Goal: Task Accomplishment & Management: Manage account settings

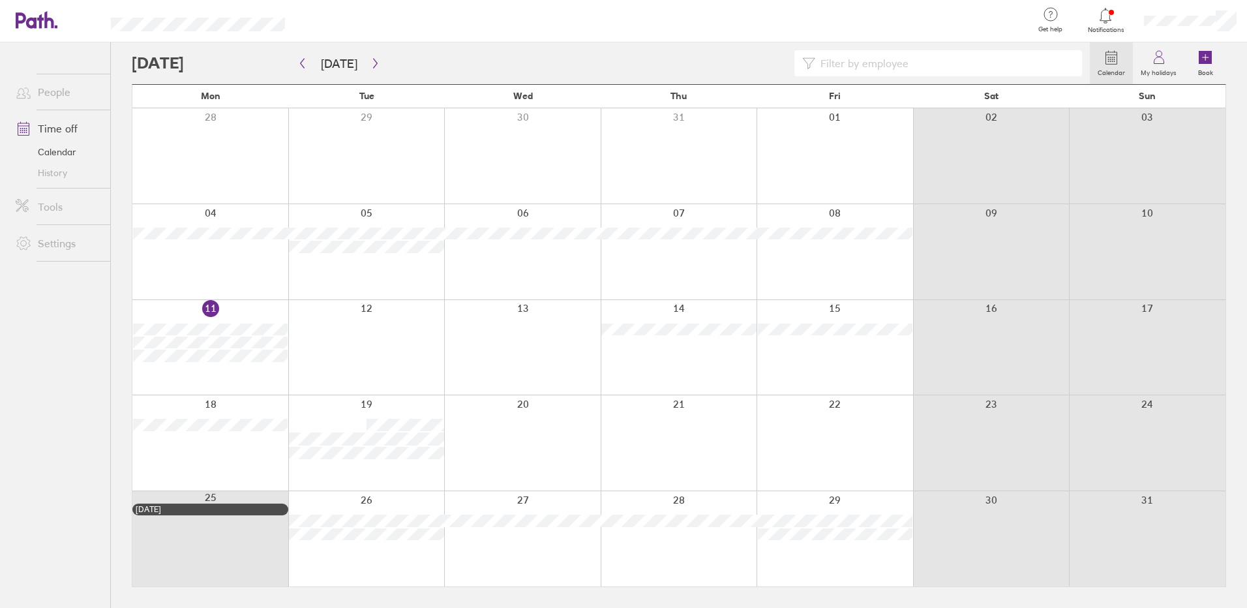
click at [1096, 18] on div at bounding box center [1105, 16] width 42 height 18
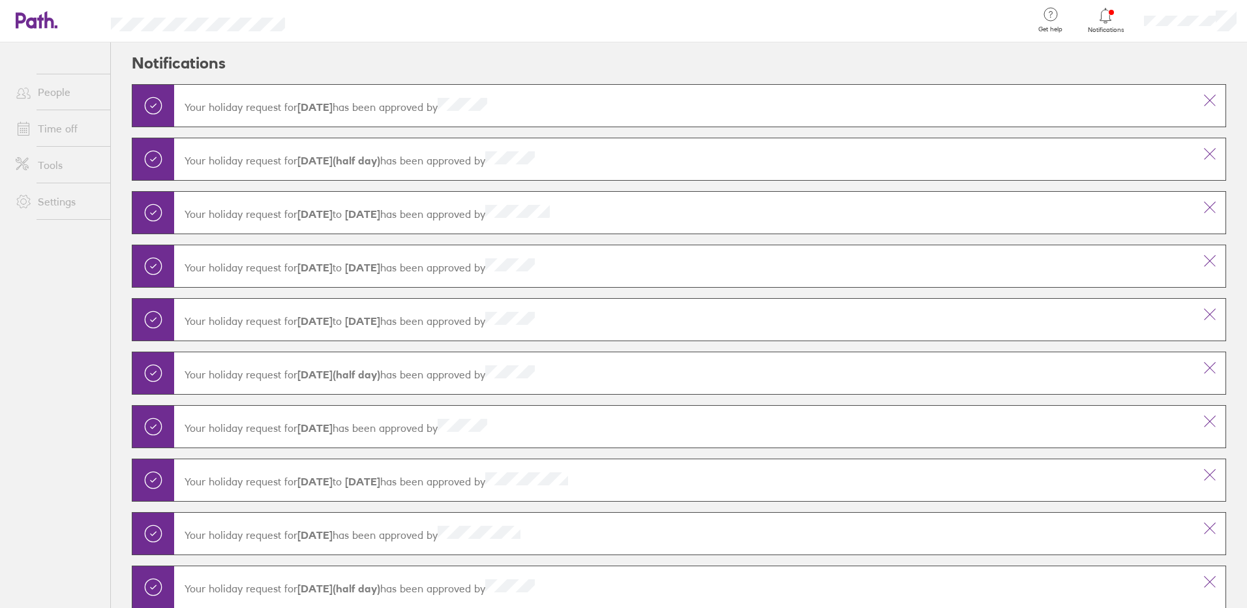
click at [1096, 18] on div at bounding box center [1105, 16] width 42 height 18
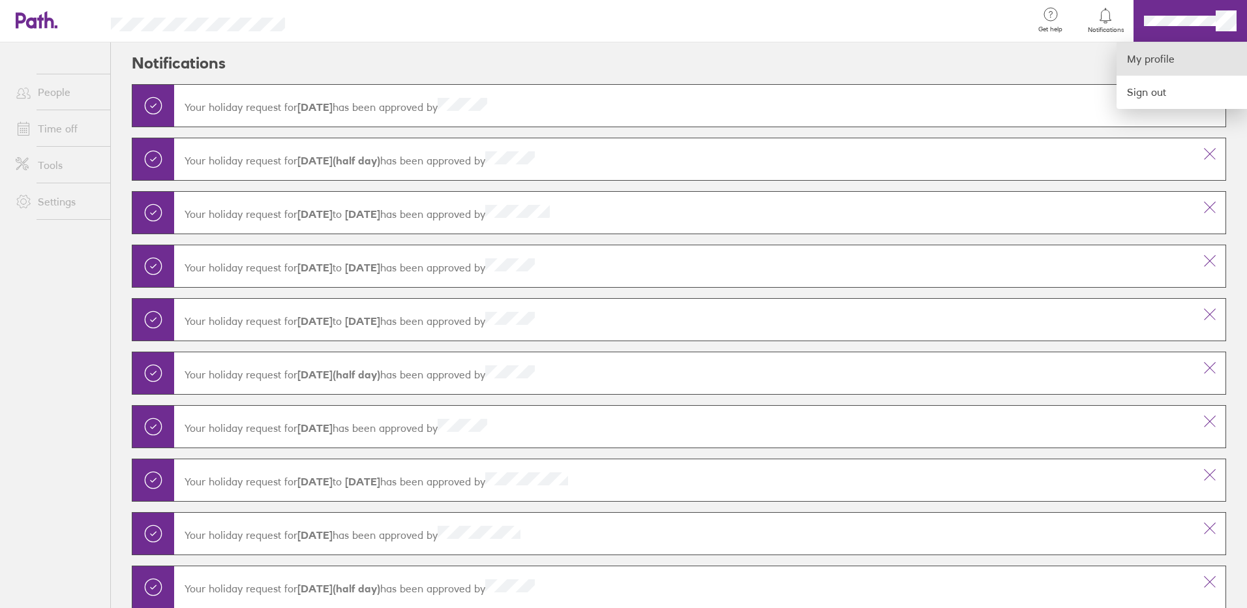
drag, startPoint x: 1176, startPoint y: 14, endPoint x: 1137, endPoint y: 61, distance: 60.2
click at [1137, 61] on link "My profile" at bounding box center [1181, 58] width 130 height 33
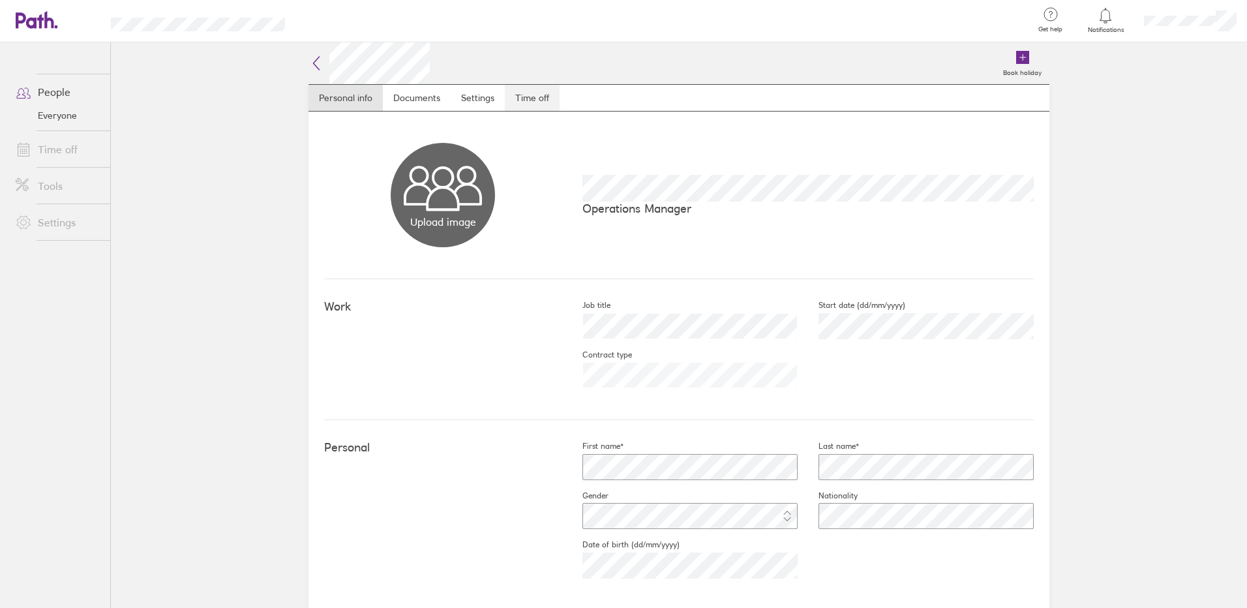
click at [529, 101] on link "Time off" at bounding box center [532, 98] width 55 height 26
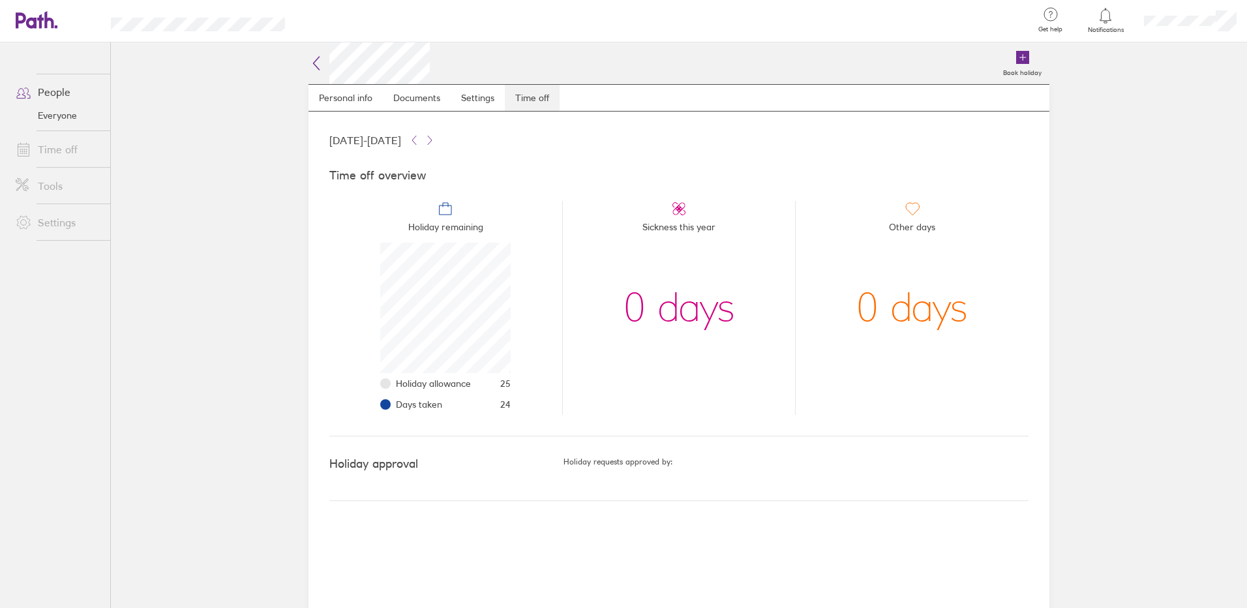
scroll to position [130, 130]
click at [50, 151] on link "Time off" at bounding box center [57, 149] width 105 height 26
